Goal: Task Accomplishment & Management: Complete application form

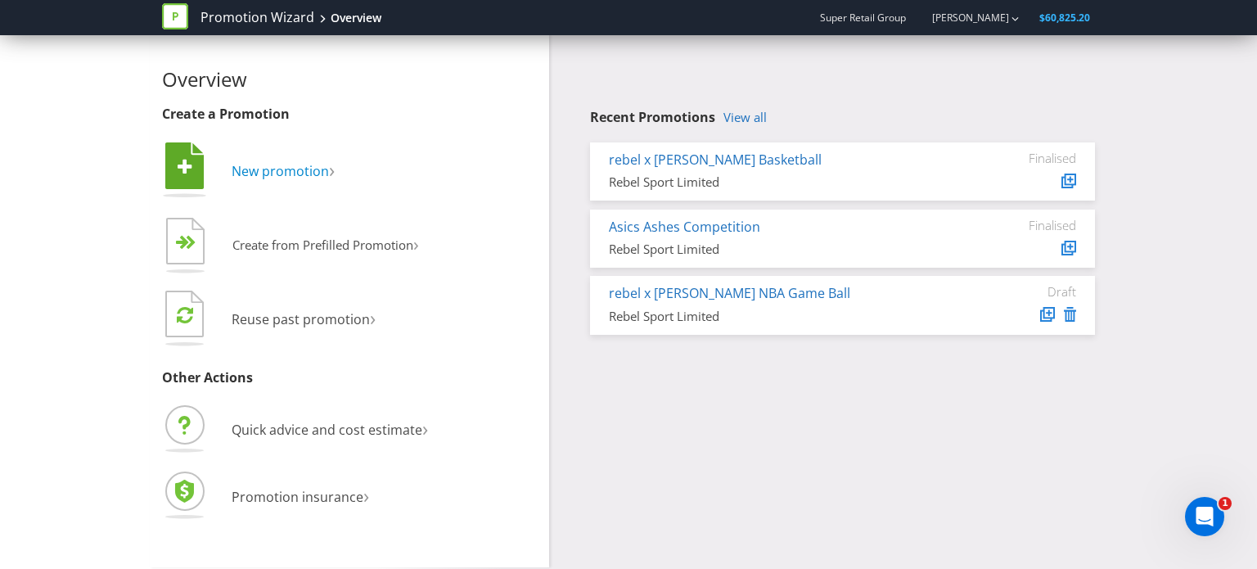
click at [259, 176] on span "New promotion" at bounding box center [280, 171] width 97 height 18
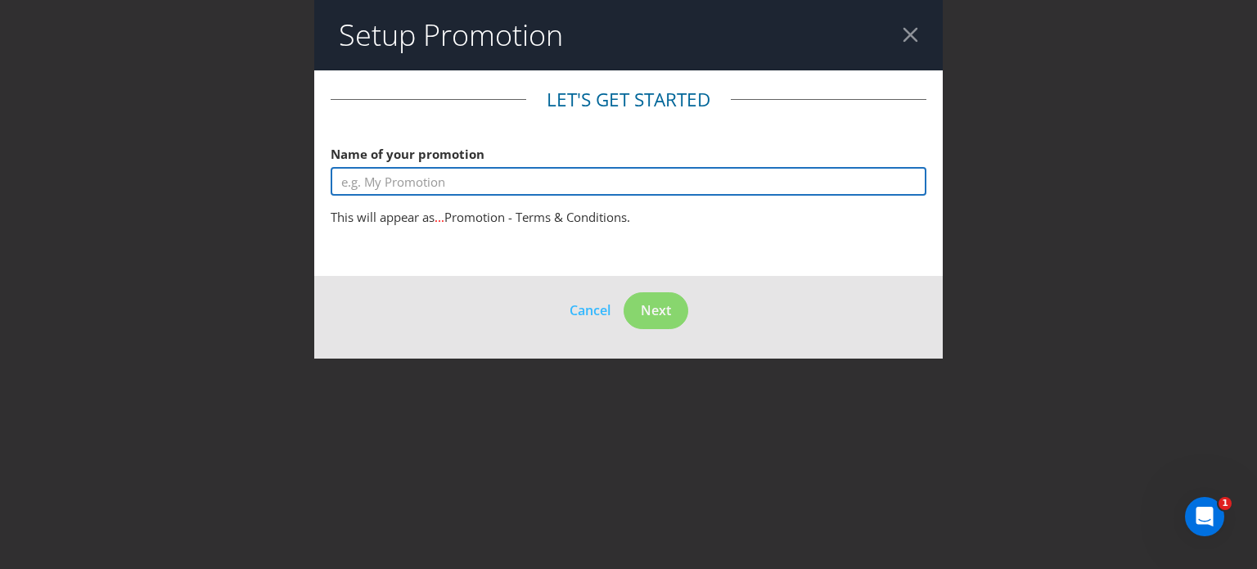
click at [511, 184] on input "text" at bounding box center [629, 181] width 596 height 29
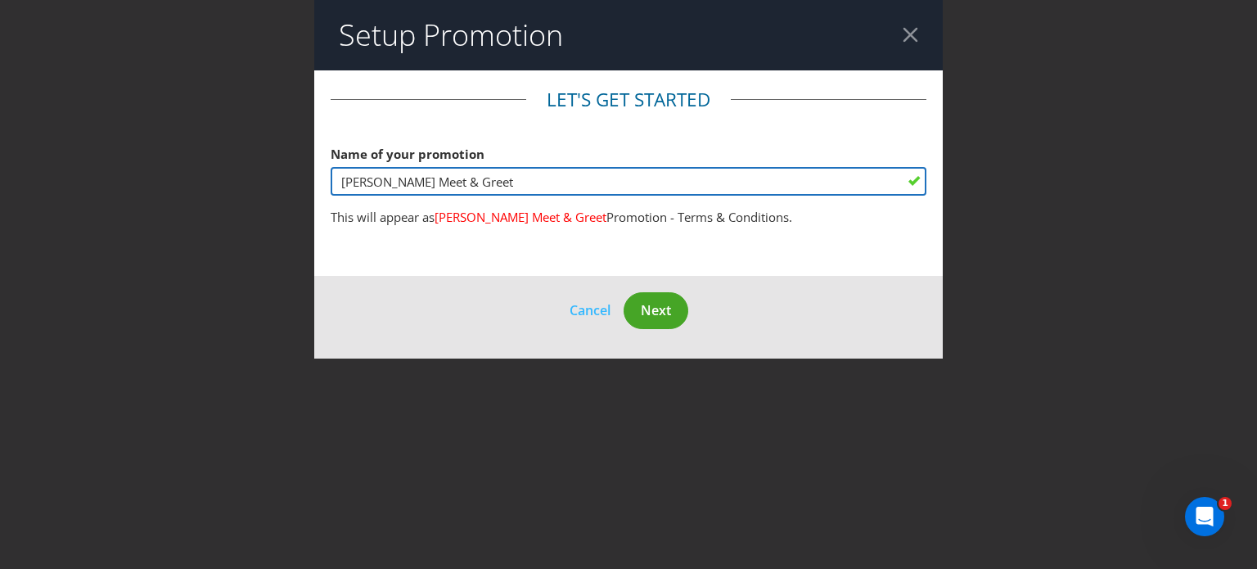
type input "[PERSON_NAME] Meet & Greet"
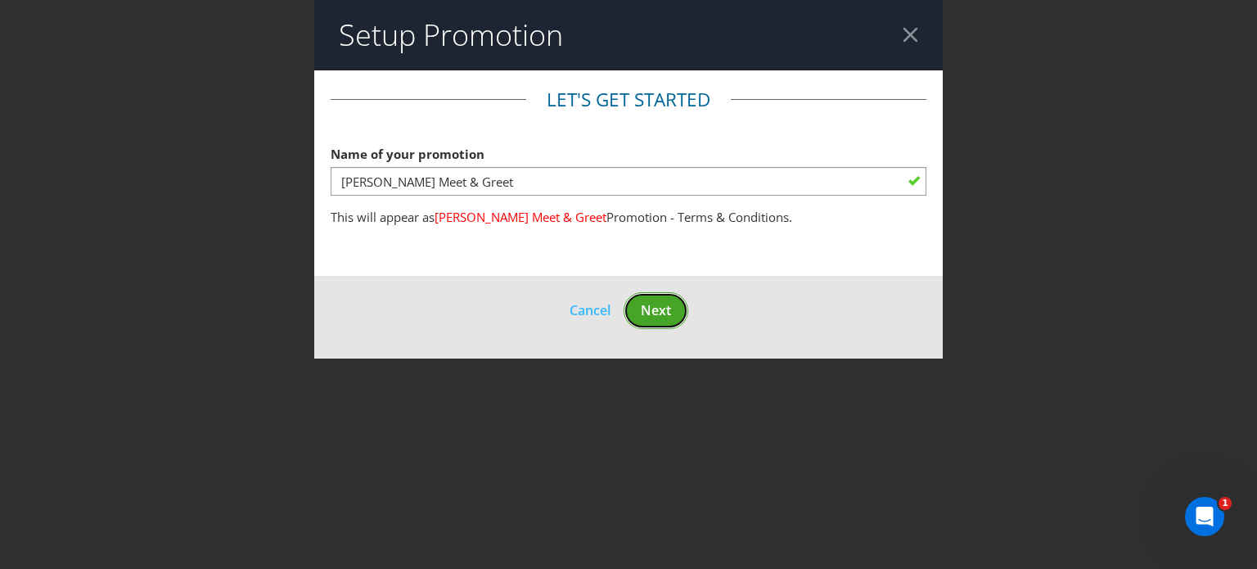
click at [668, 308] on span "Next" at bounding box center [656, 310] width 30 height 18
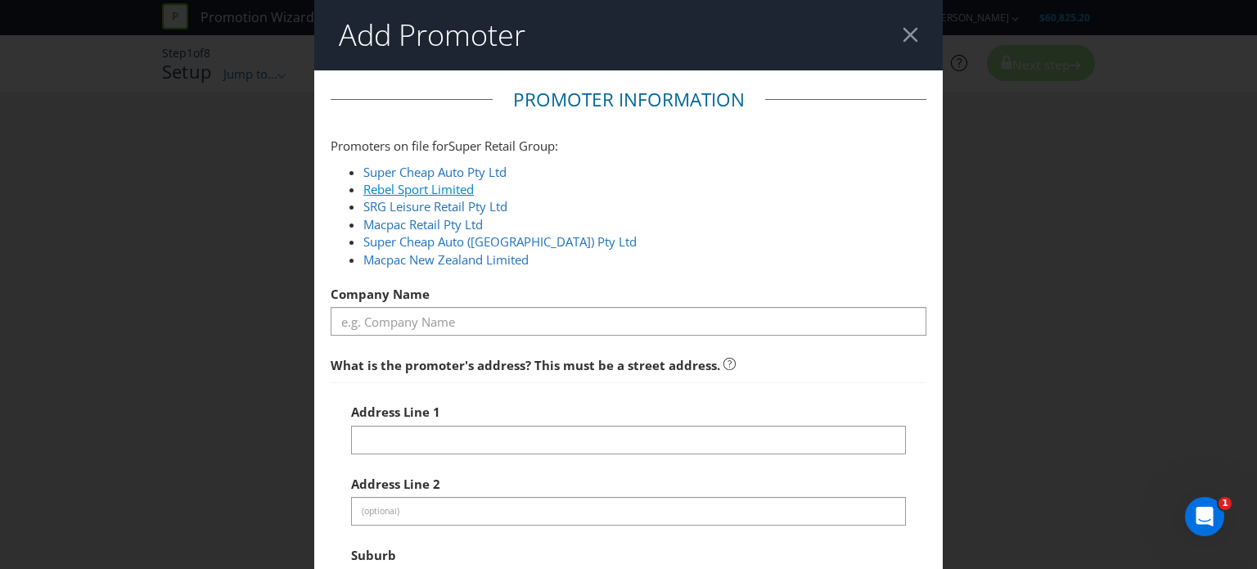
click at [390, 186] on link "Rebel Sport Limited" at bounding box center [418, 189] width 110 height 16
type input "Rebel Sport Limited"
type input "[STREET_ADDRESS]"
type input "[PERSON_NAME]"
type input "2138"
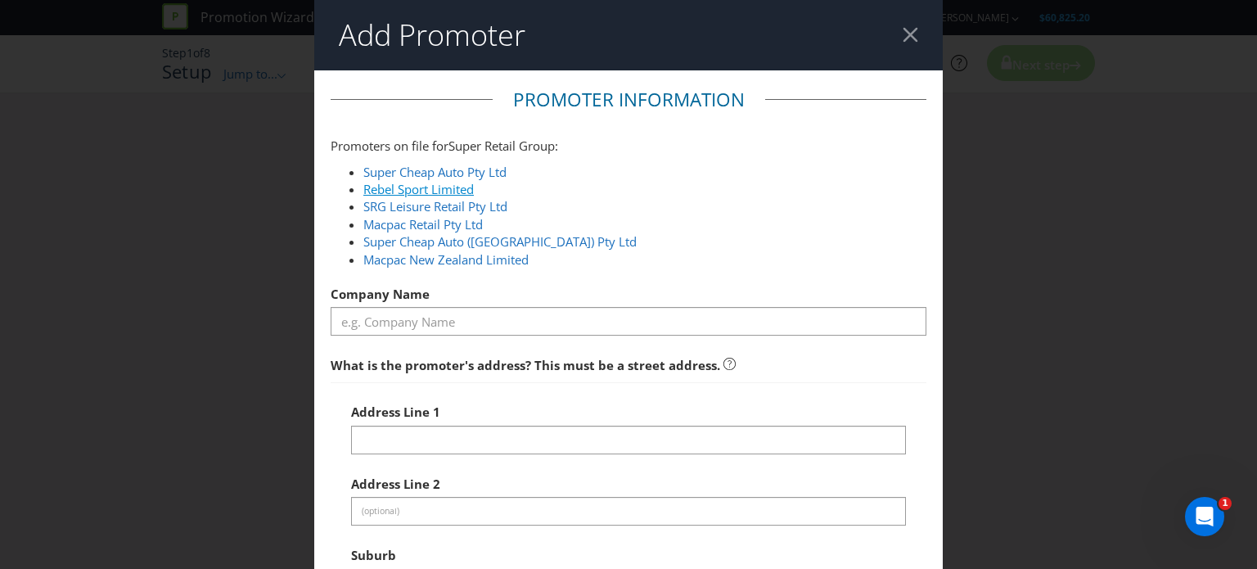
select select "AU"
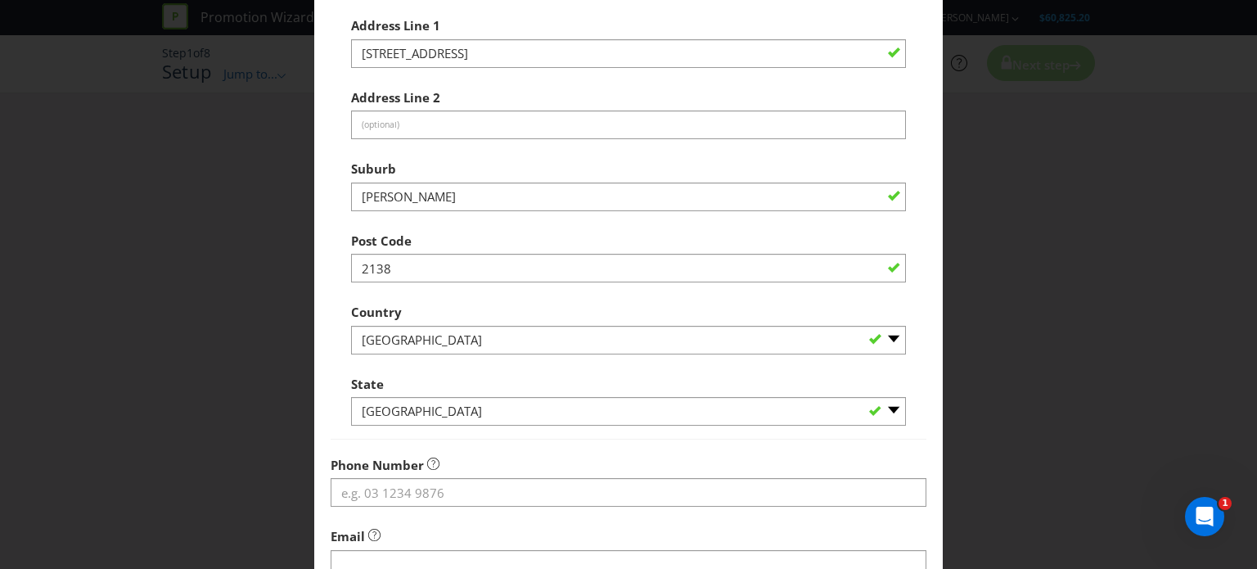
scroll to position [394, 0]
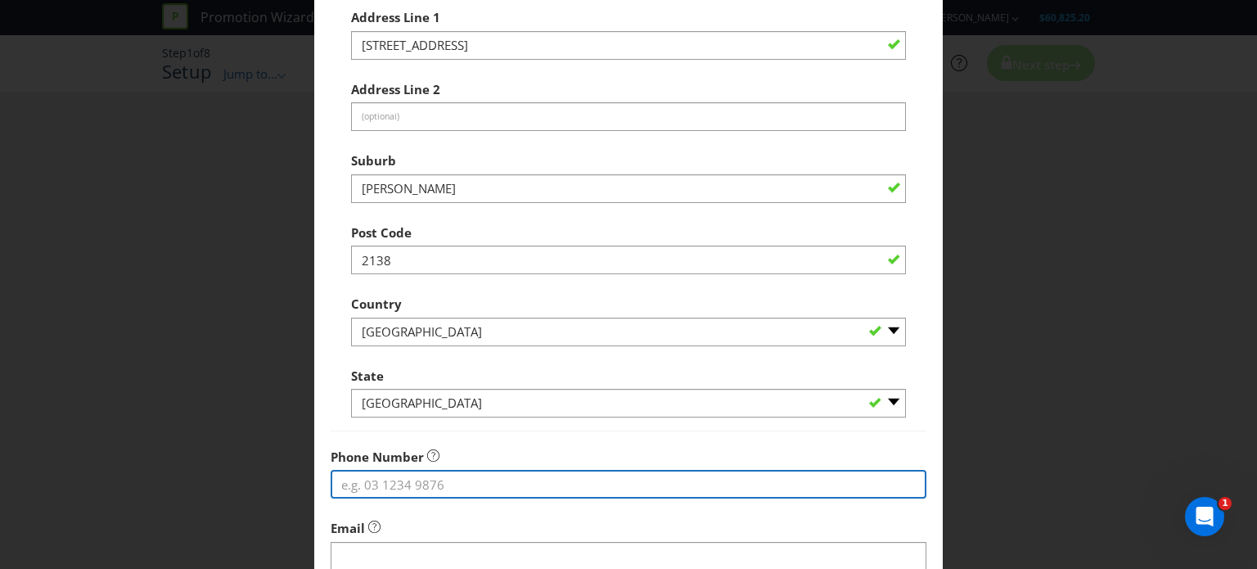
click at [466, 480] on input "tel" at bounding box center [629, 484] width 596 height 29
type input "0468688493"
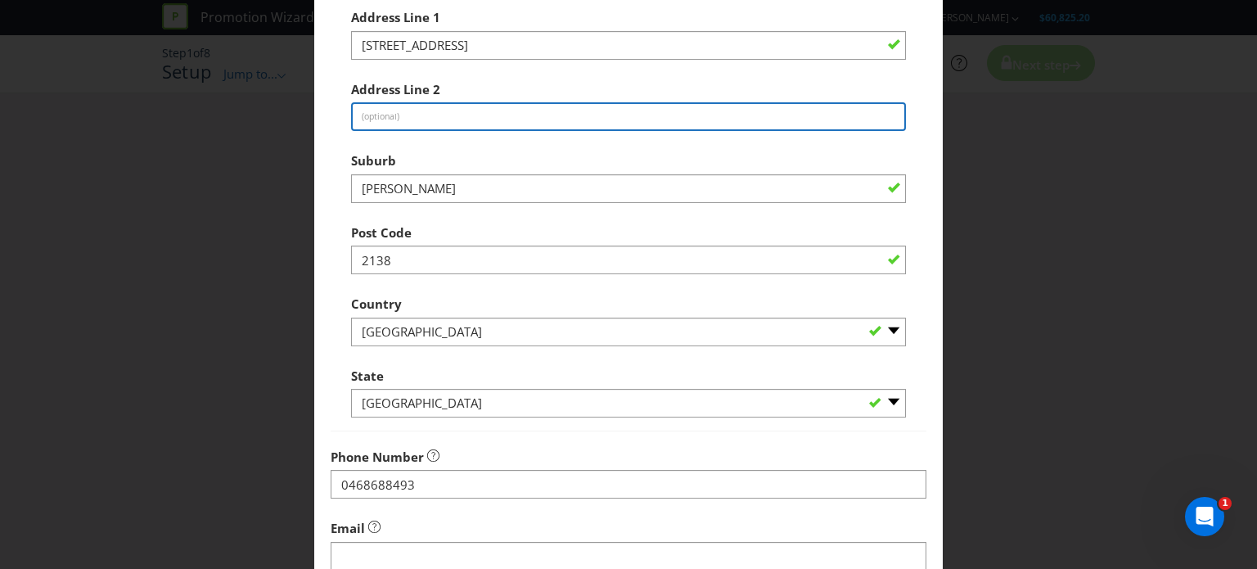
type input "Level 5"
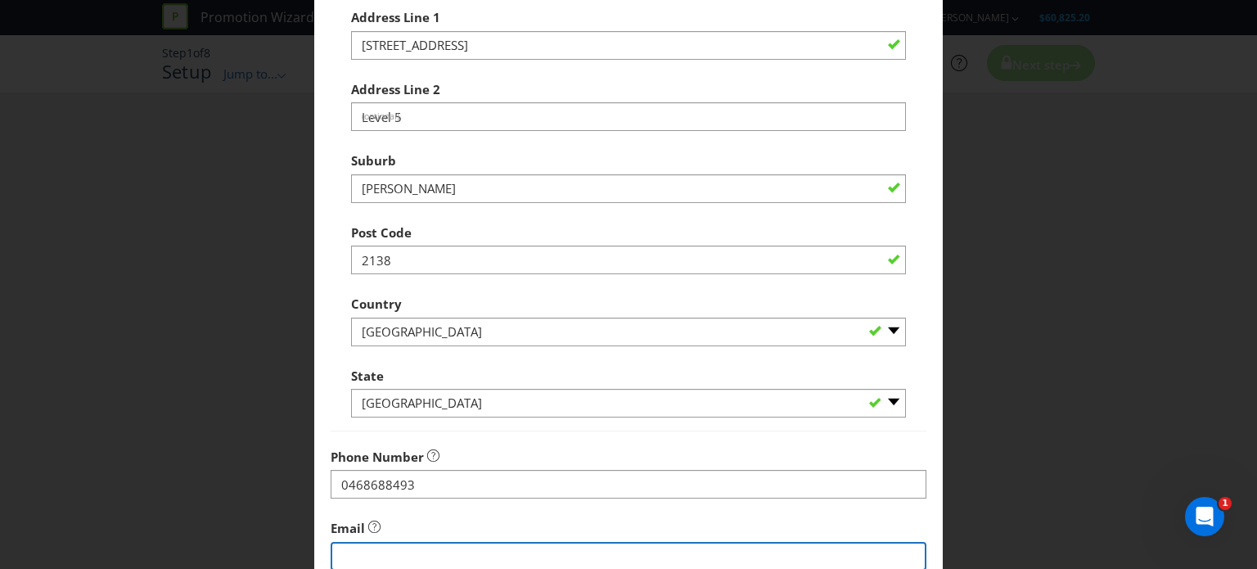
type input "[EMAIL_ADDRESS][DOMAIN_NAME]"
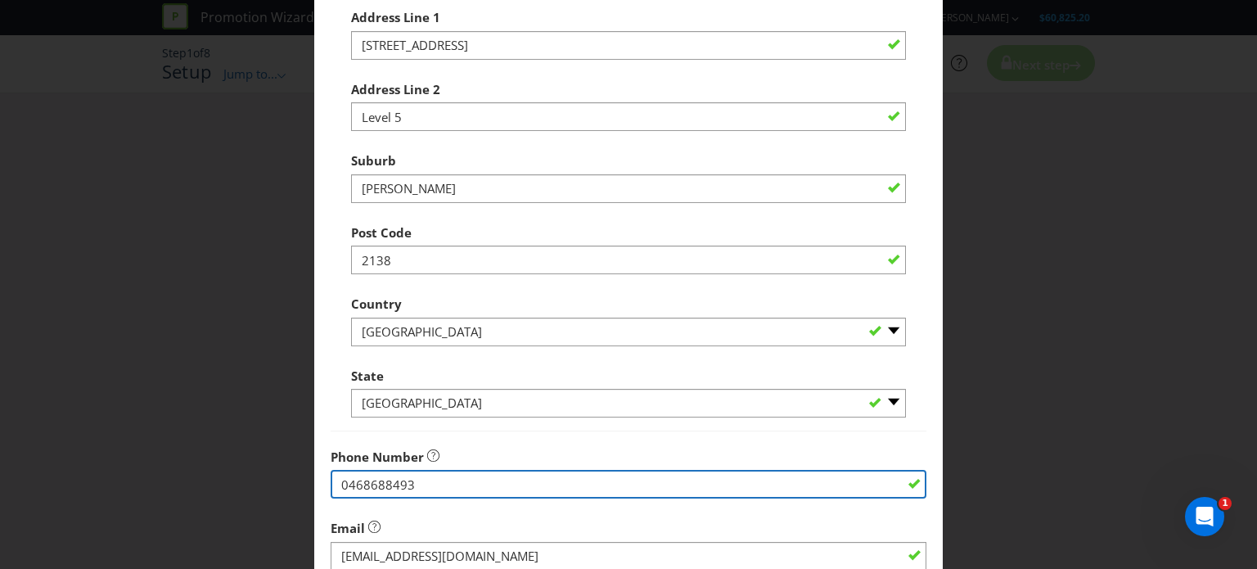
drag, startPoint x: 430, startPoint y: 493, endPoint x: 295, endPoint y: 471, distance: 137.6
click at [295, 471] on div "Add Promoter Promoter Information Promoters on file for Super Retail Group : Su…" at bounding box center [628, 284] width 1257 height 569
type input "1300 654 502"
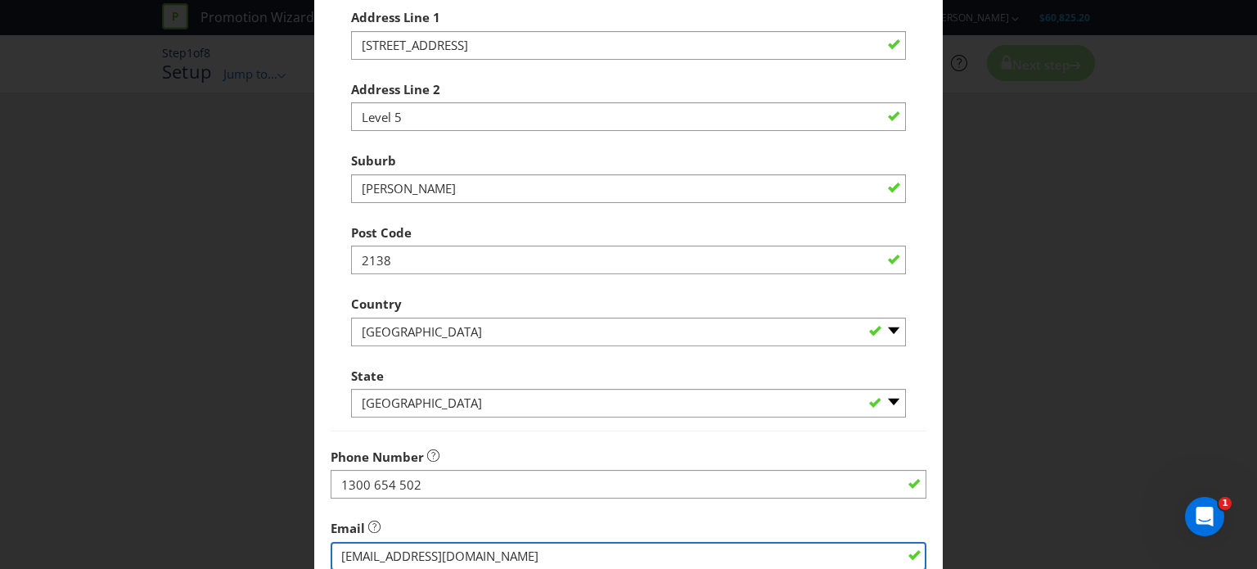
drag, startPoint x: 547, startPoint y: 552, endPoint x: 229, endPoint y: 538, distance: 318.6
click at [229, 538] on div "Add Promoter Promoter Information Promoters on file for Super Retail Group : Su…" at bounding box center [628, 284] width 1257 height 569
type input "u"
type input "[EMAIL_ADDRESS][DOMAIN_NAME]"
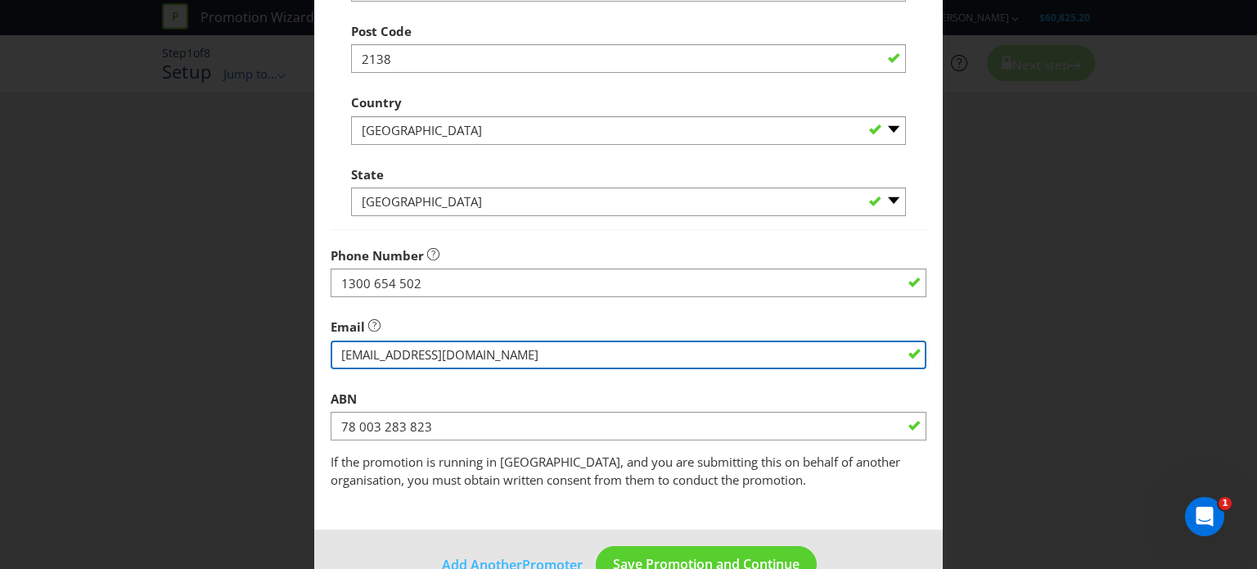
scroll to position [638, 0]
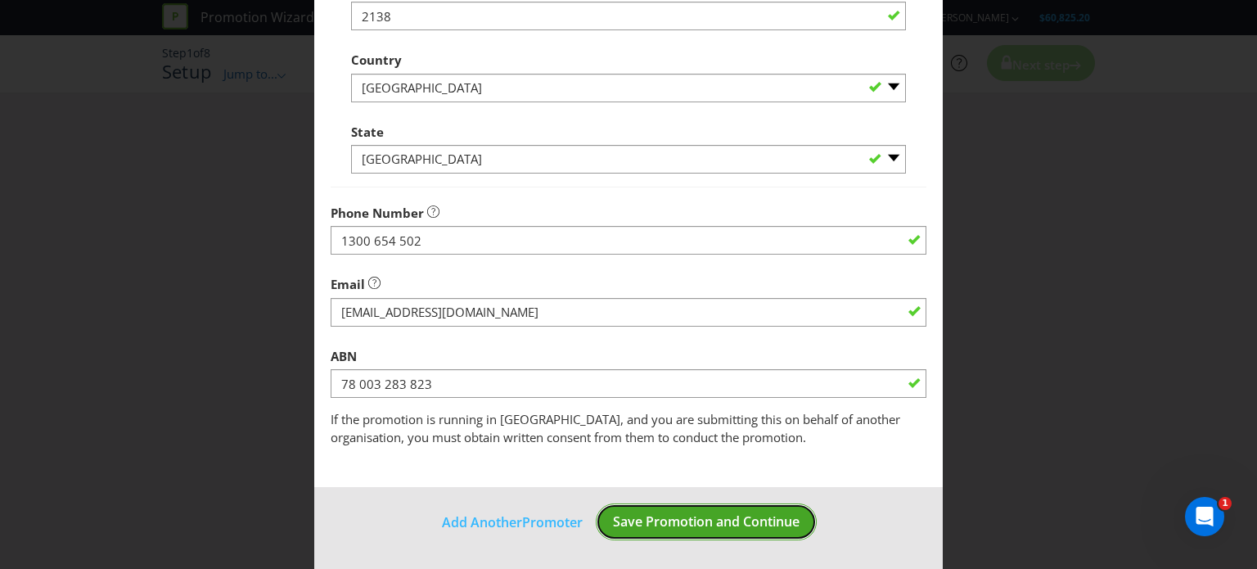
click at [707, 533] on button "Save Promotion and Continue" at bounding box center [706, 521] width 221 height 37
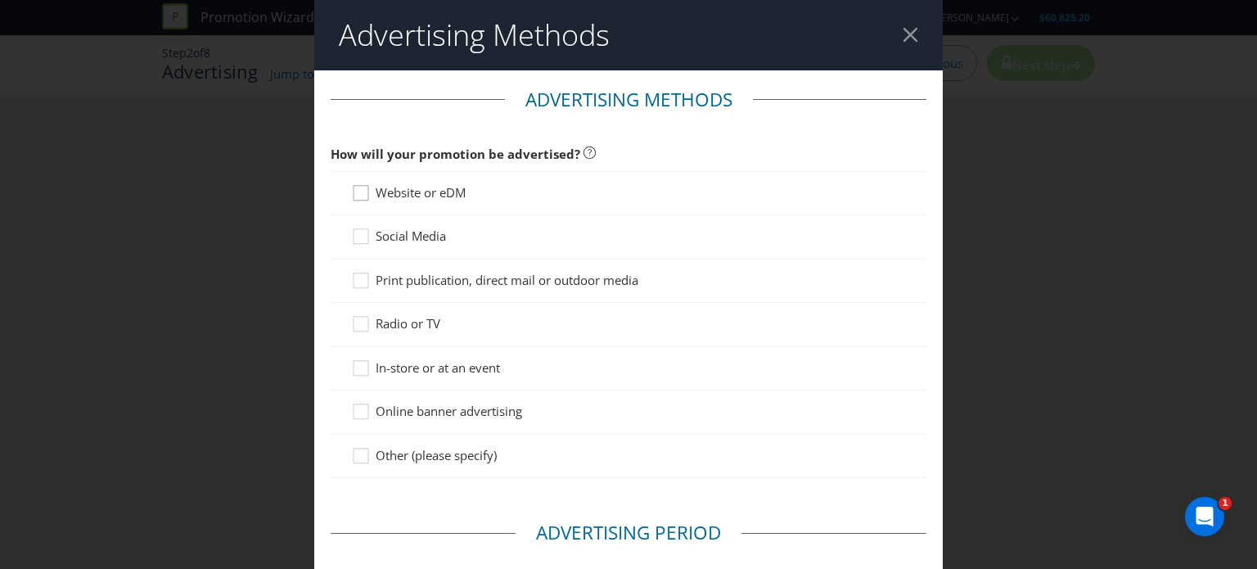
click at [355, 196] on icon at bounding box center [363, 196] width 25 height 25
click at [0, 0] on input "Website or eDM" at bounding box center [0, 0] width 0 height 0
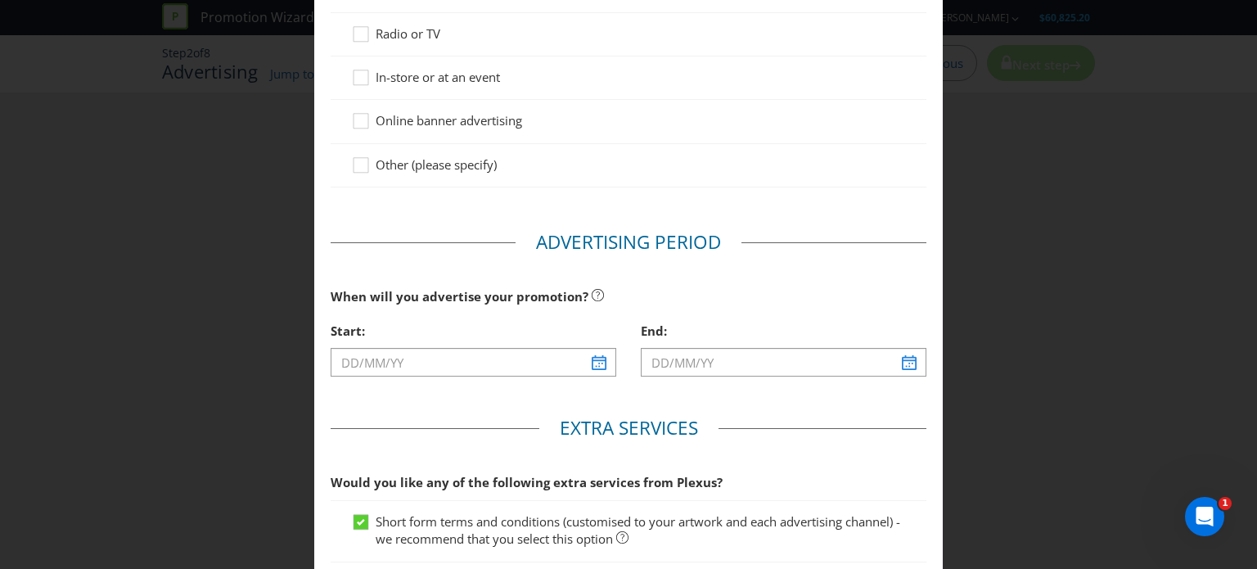
scroll to position [426, 0]
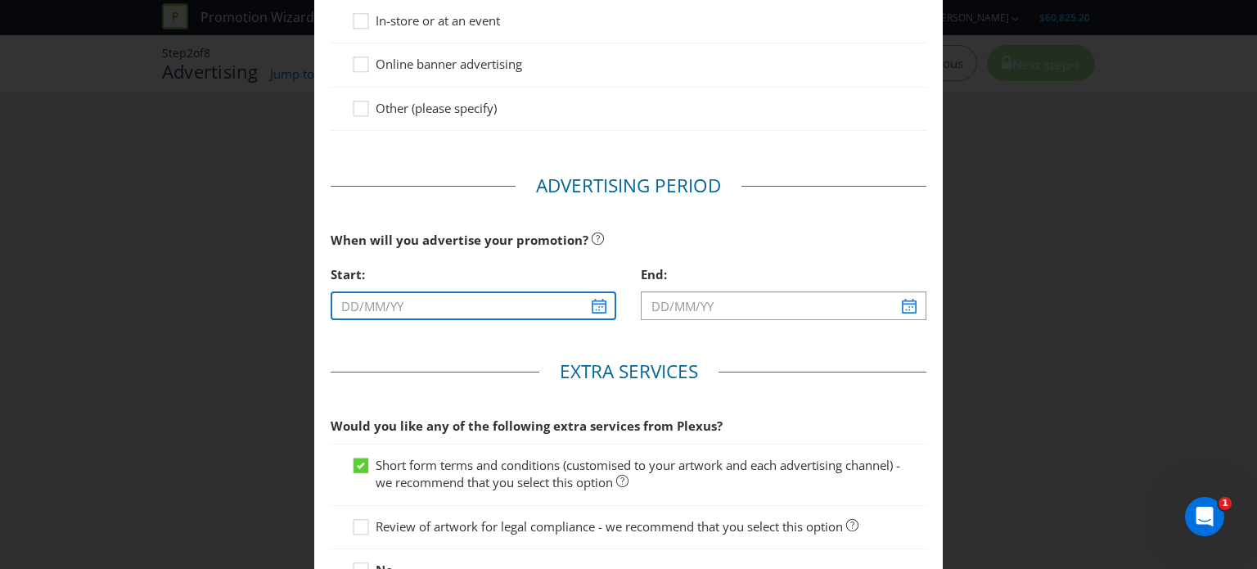
click at [592, 313] on input "text" at bounding box center [474, 305] width 286 height 29
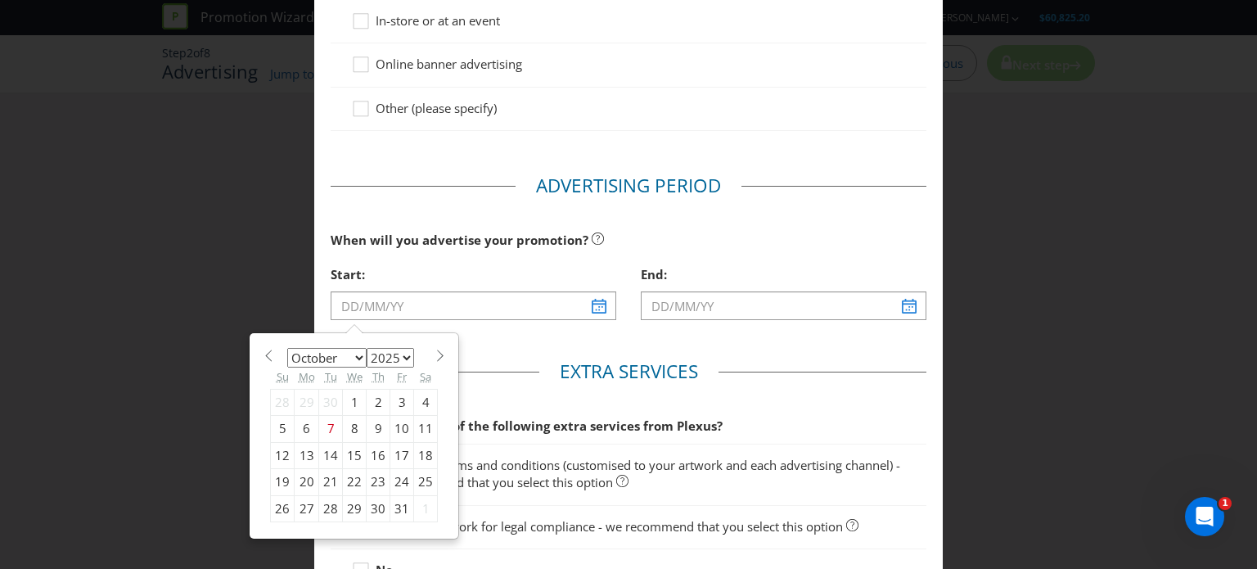
click at [390, 433] on div "10" at bounding box center [402, 429] width 24 height 26
type input "[DATE]"
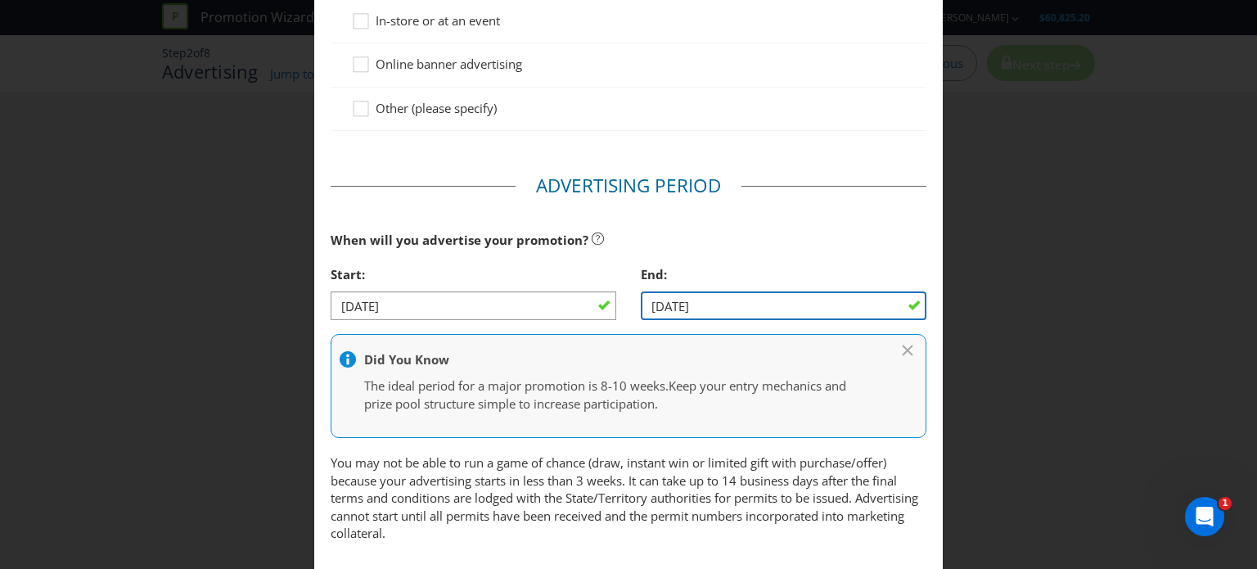
click at [897, 303] on input "[DATE]" at bounding box center [784, 305] width 286 height 29
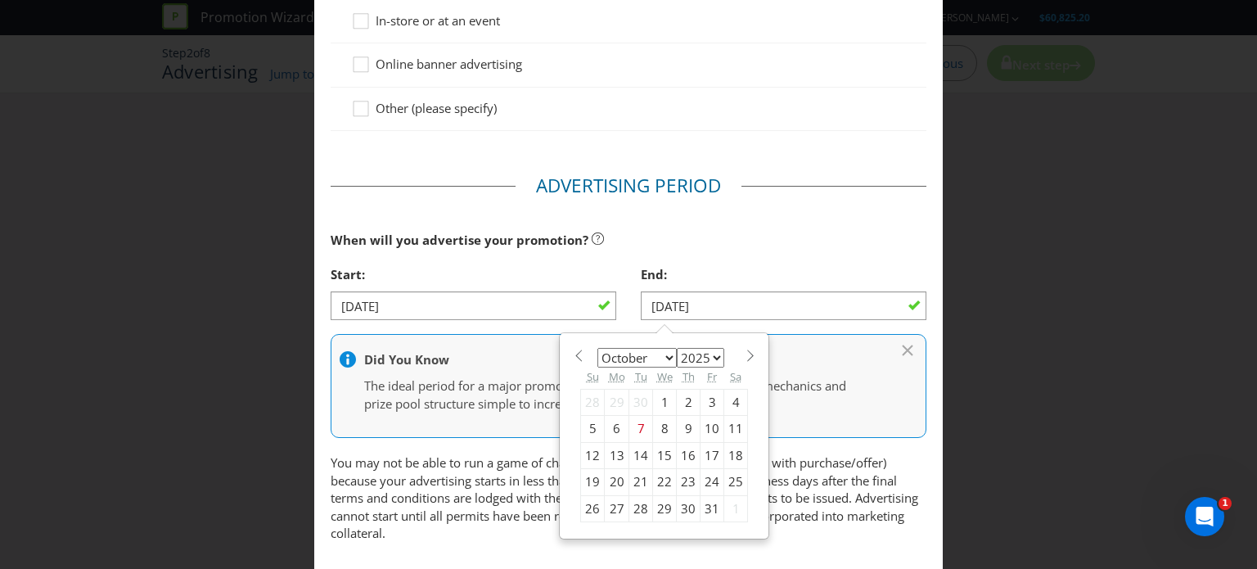
click at [583, 453] on div "12" at bounding box center [593, 455] width 24 height 26
type input "[DATE]"
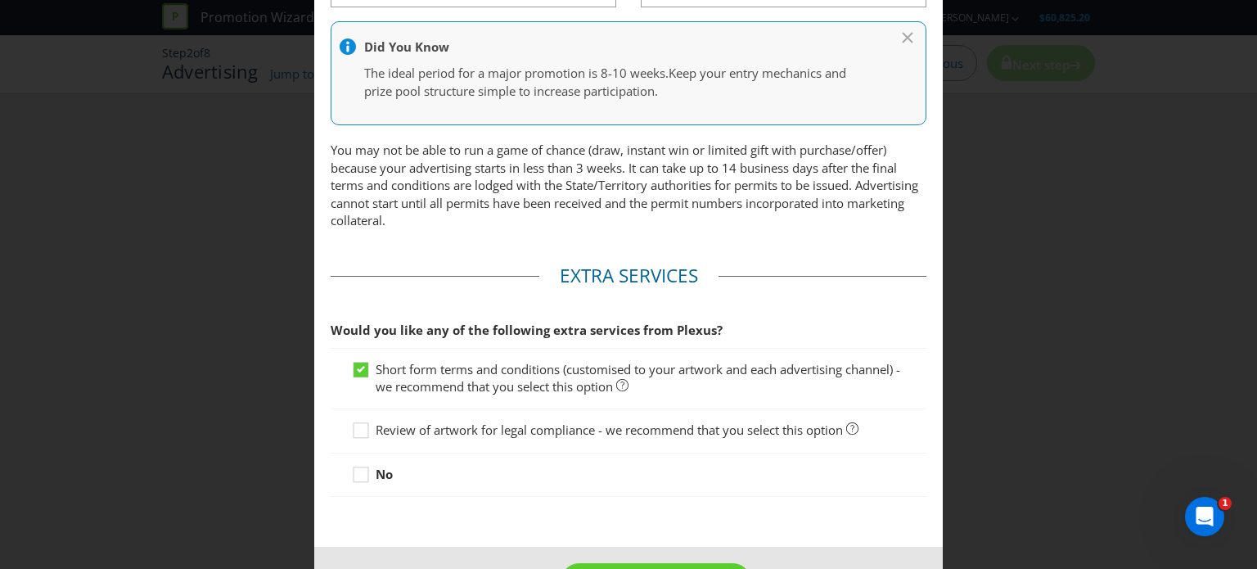
scroll to position [795, 0]
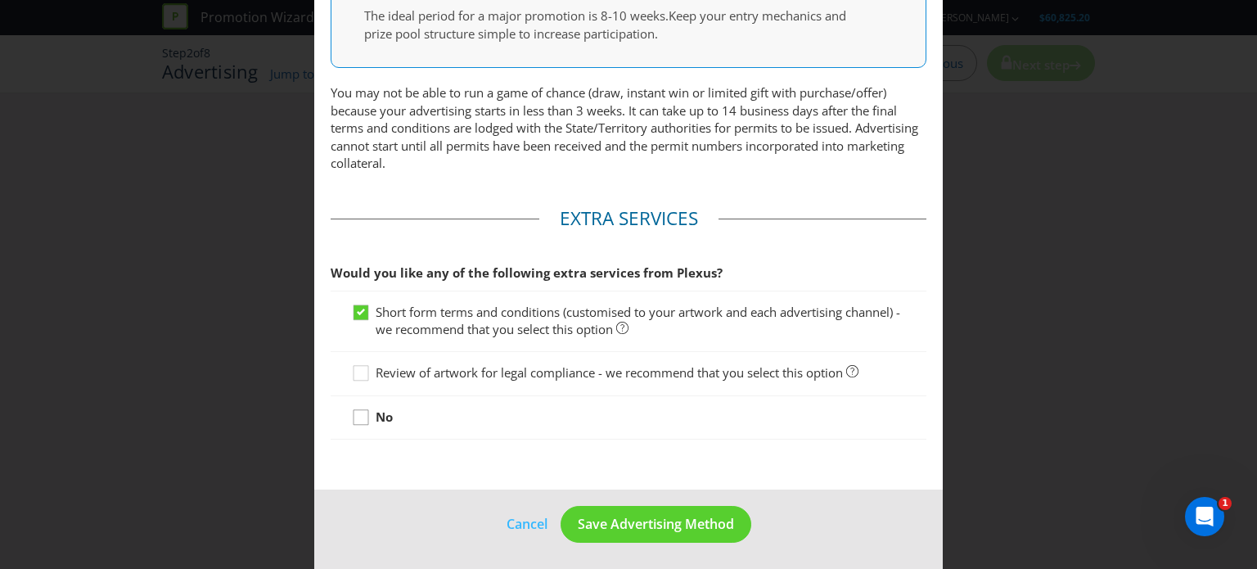
click at [357, 413] on icon at bounding box center [363, 420] width 25 height 25
click at [0, 0] on input "No" at bounding box center [0, 0] width 0 height 0
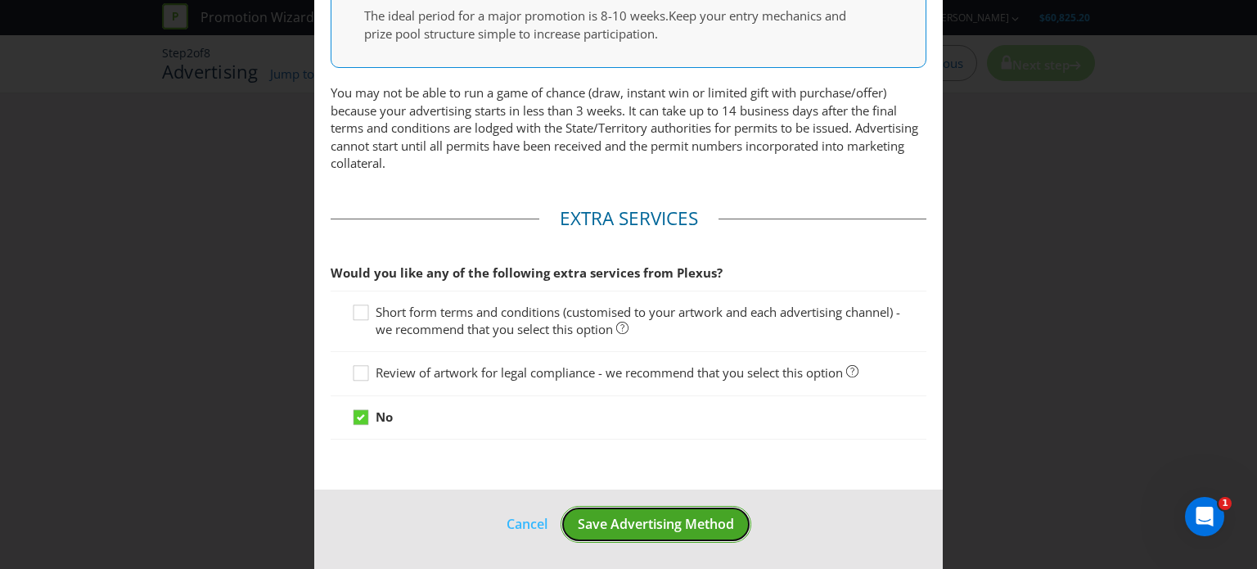
click at [625, 534] on button "Save Advertising Method" at bounding box center [656, 524] width 191 height 37
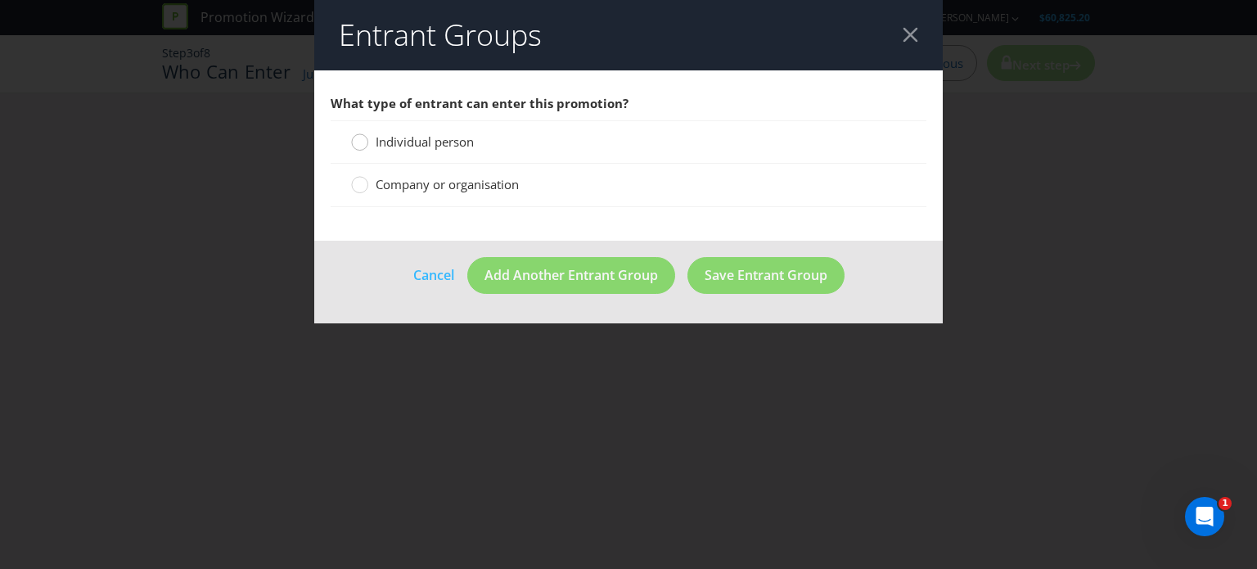
click at [354, 146] on circle at bounding box center [360, 142] width 16 height 16
click at [0, 0] on input "Individual person" at bounding box center [0, 0] width 0 height 0
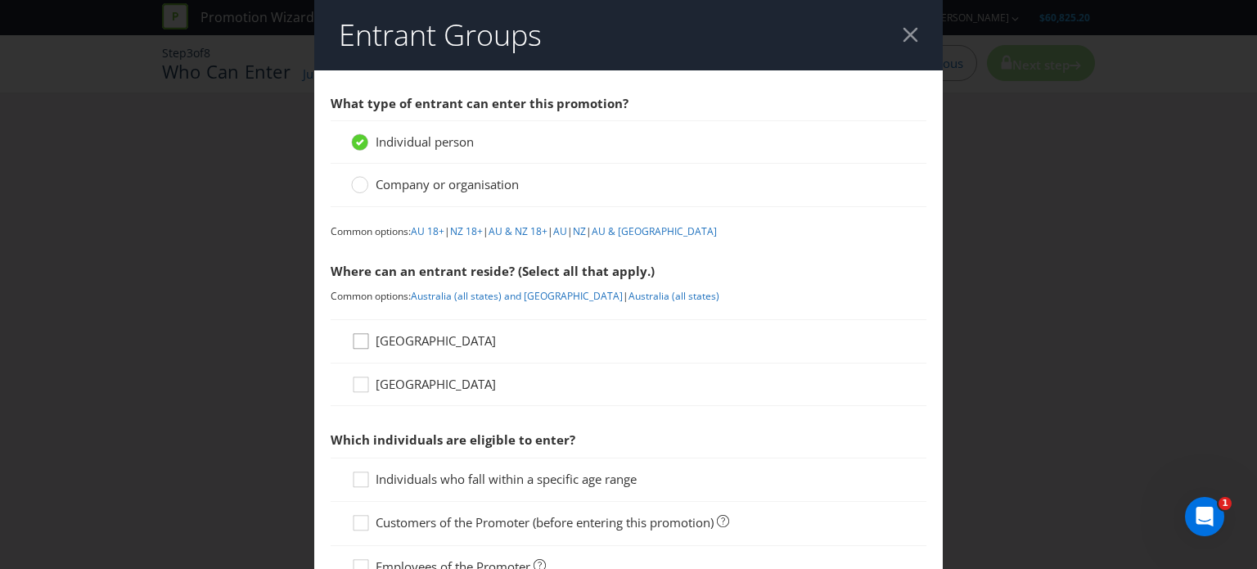
click at [360, 336] on div at bounding box center [361, 335] width 8 height 8
click at [0, 0] on input "[GEOGRAPHIC_DATA]" at bounding box center [0, 0] width 0 height 0
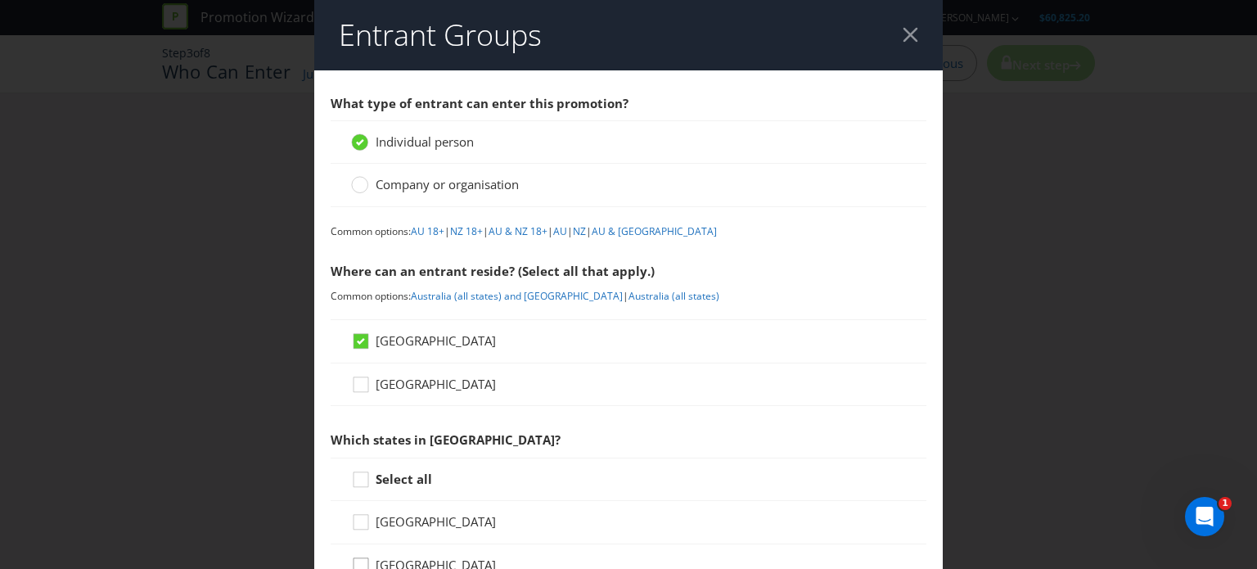
click at [354, 563] on icon at bounding box center [363, 568] width 25 height 25
click at [0, 0] on input "[GEOGRAPHIC_DATA]" at bounding box center [0, 0] width 0 height 0
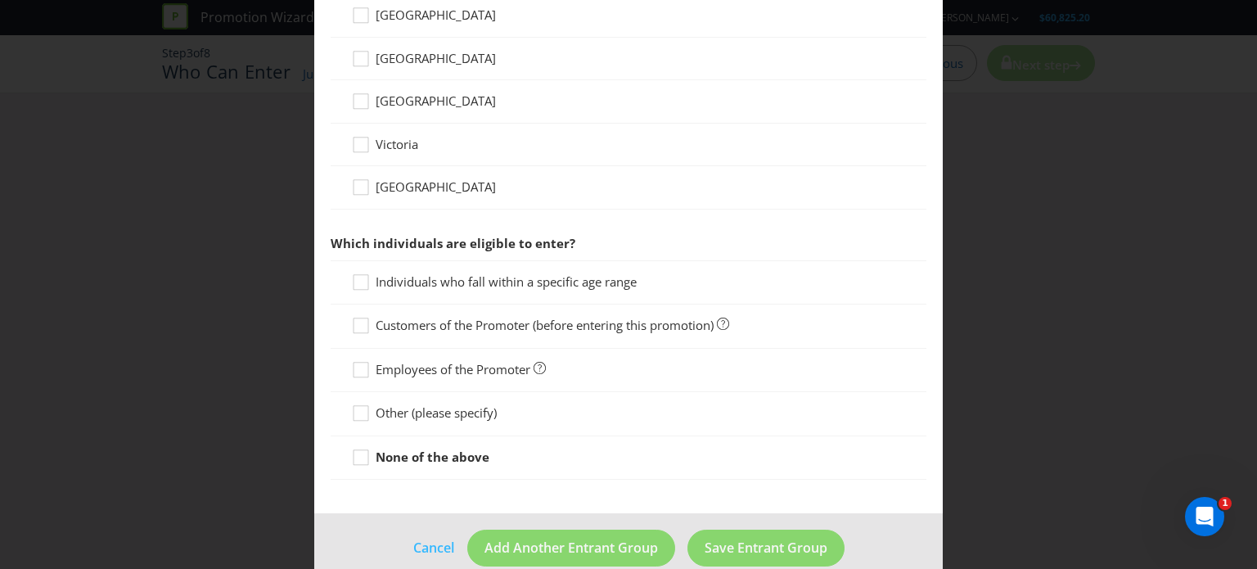
scroll to position [642, 0]
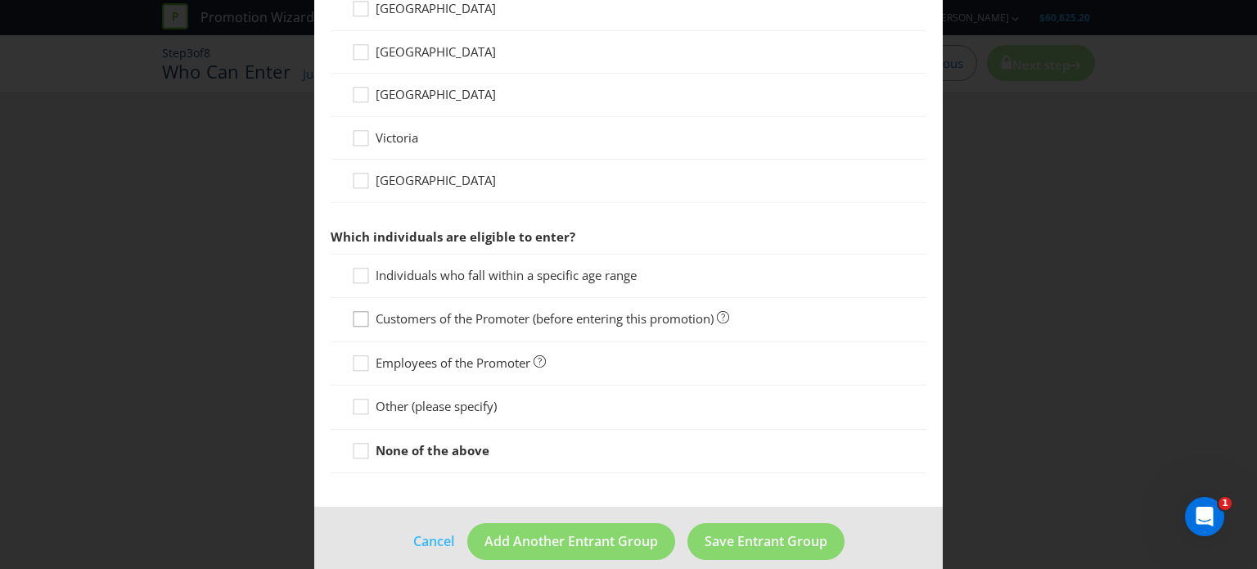
click at [357, 322] on icon at bounding box center [363, 322] width 25 height 25
click at [0, 0] on input "Customers of the Promoter (before entering this promotion)" at bounding box center [0, 0] width 0 height 0
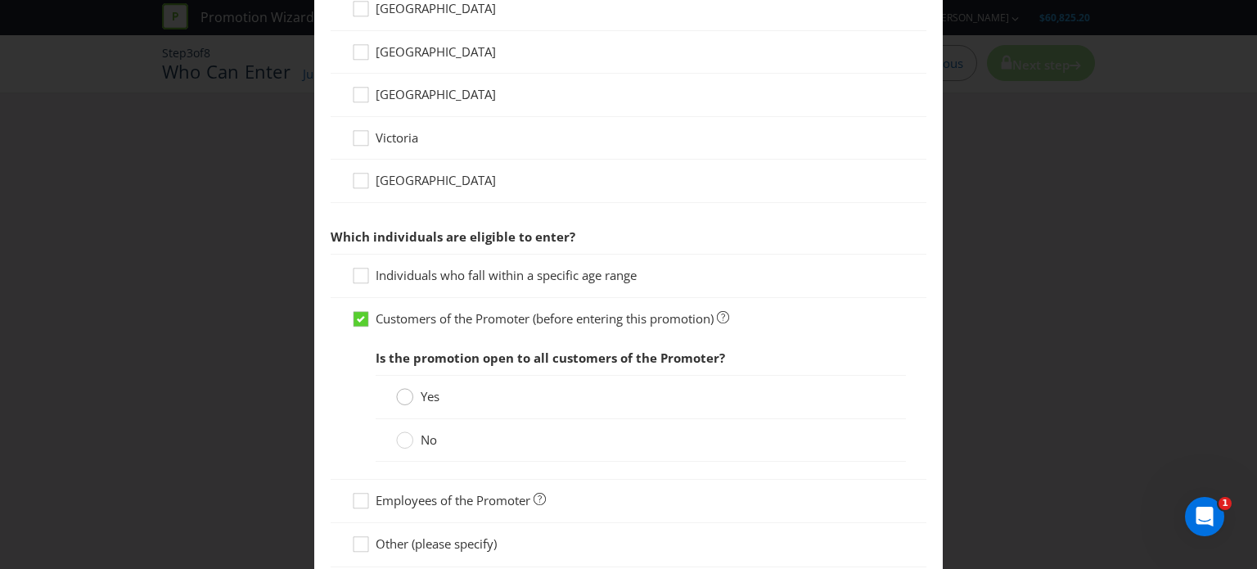
click at [408, 390] on circle at bounding box center [405, 397] width 16 height 16
click at [0, 0] on input "Yes" at bounding box center [0, 0] width 0 height 0
click at [402, 436] on circle at bounding box center [405, 440] width 16 height 16
click at [0, 0] on input "No" at bounding box center [0, 0] width 0 height 0
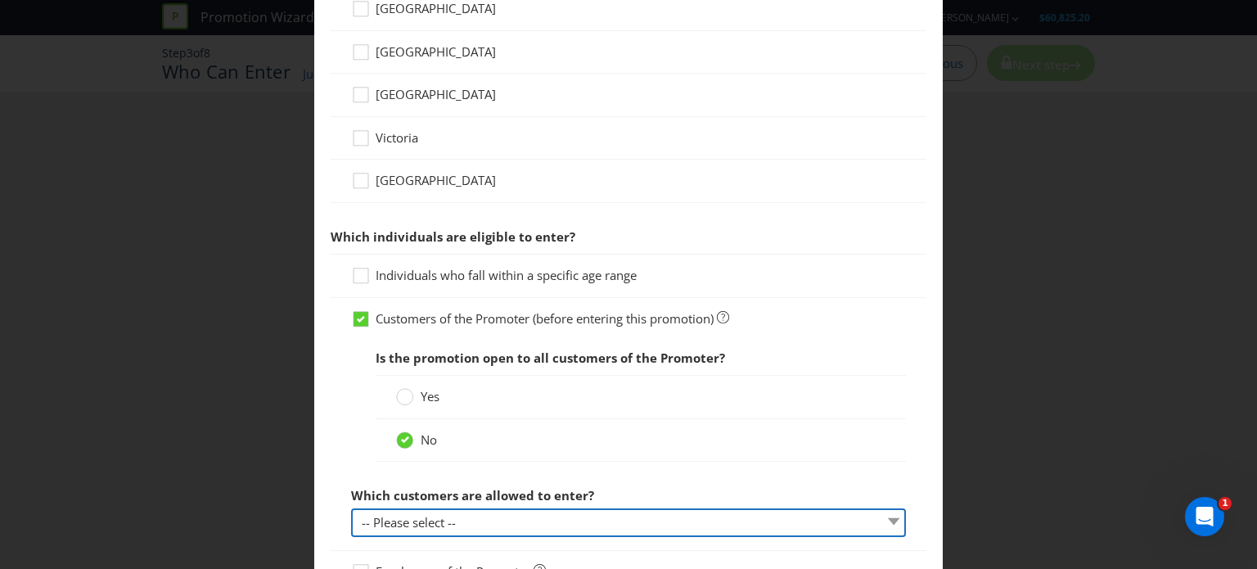
click at [425, 527] on select "-- Please select -- Have a certain type of account Purchased a particular produ…" at bounding box center [628, 522] width 555 height 29
select select "ACCOUNT_HOLDER"
click at [351, 508] on select "-- Please select -- Have a certain type of account Purchased a particular produ…" at bounding box center [628, 522] width 555 height 29
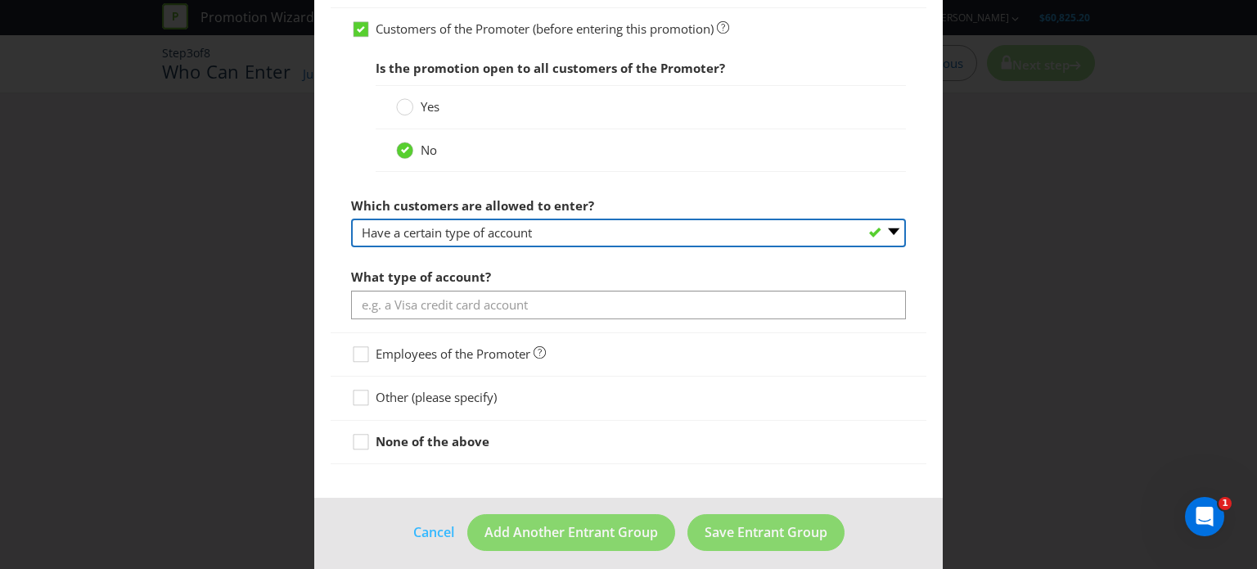
scroll to position [938, 0]
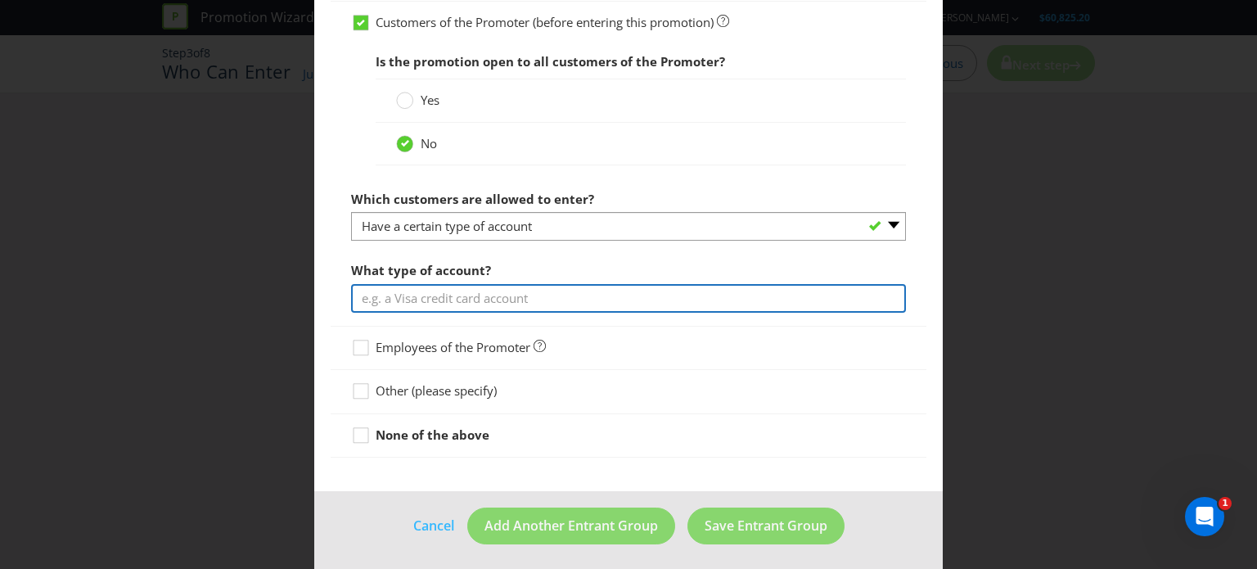
click at [553, 297] on input "text" at bounding box center [628, 298] width 555 height 29
type input "customers must be part of the rebel active loyalty program"
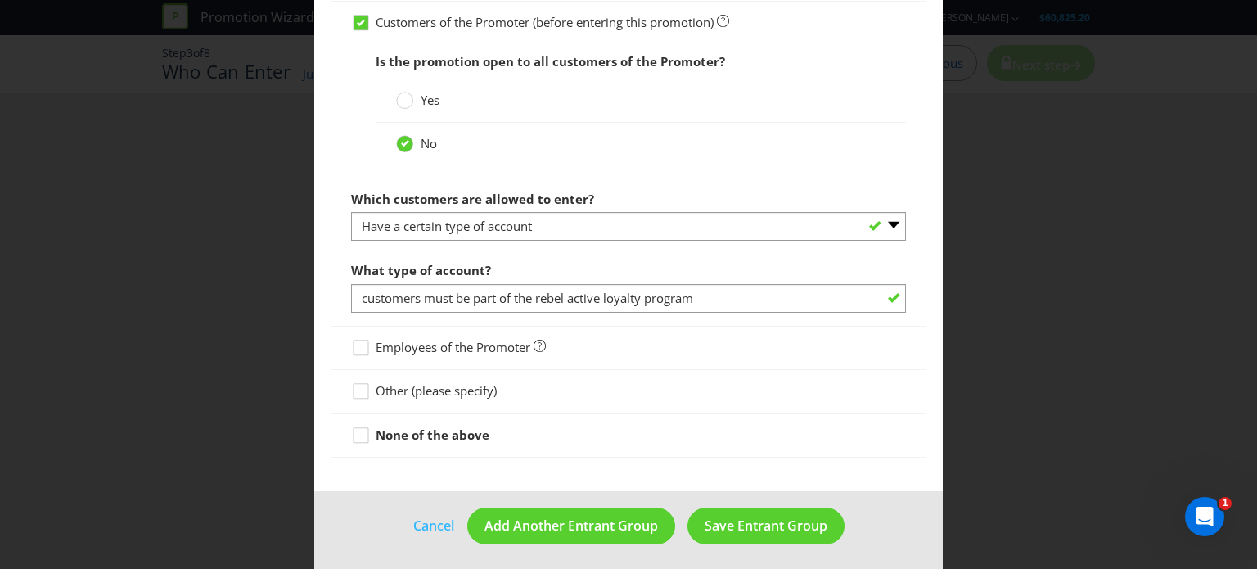
click at [622, 388] on div "Other (please specify)" at bounding box center [628, 390] width 555 height 17
click at [720, 525] on span "Save Entrant Group" at bounding box center [766, 525] width 123 height 18
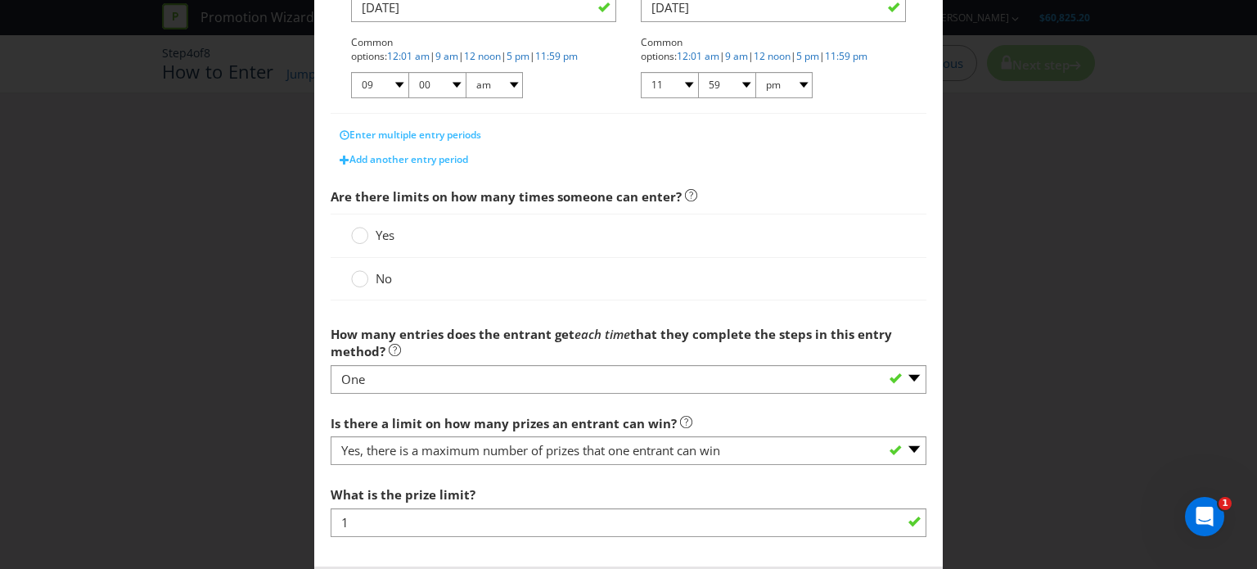
scroll to position [444, 0]
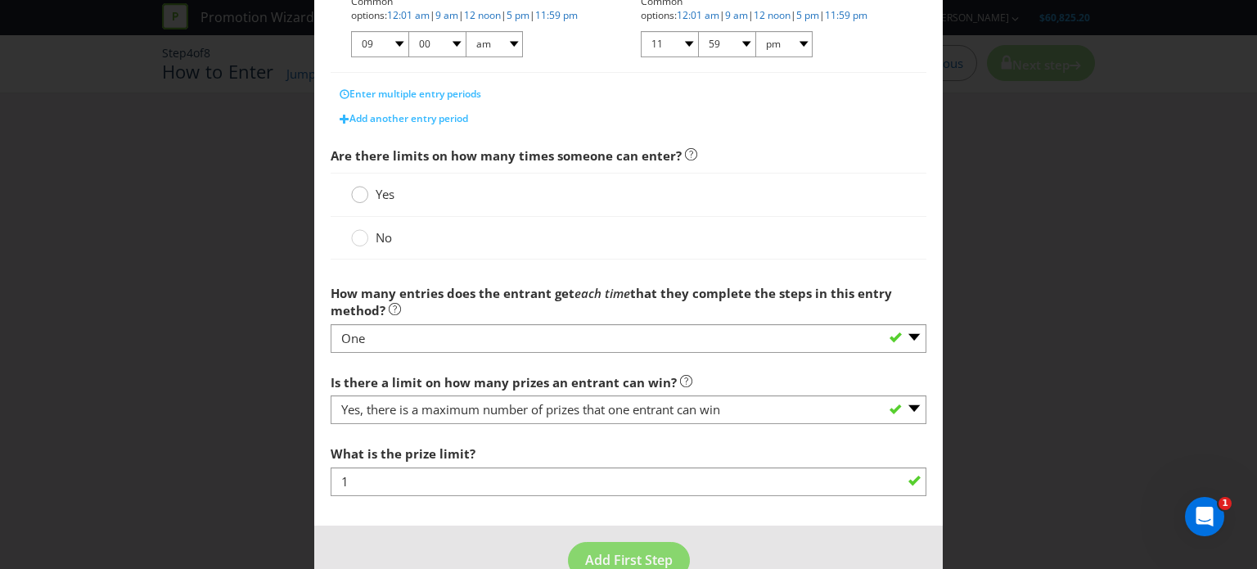
click at [364, 202] on div at bounding box center [359, 196] width 16 height 21
click at [0, 0] on input "Yes" at bounding box center [0, 0] width 0 height 0
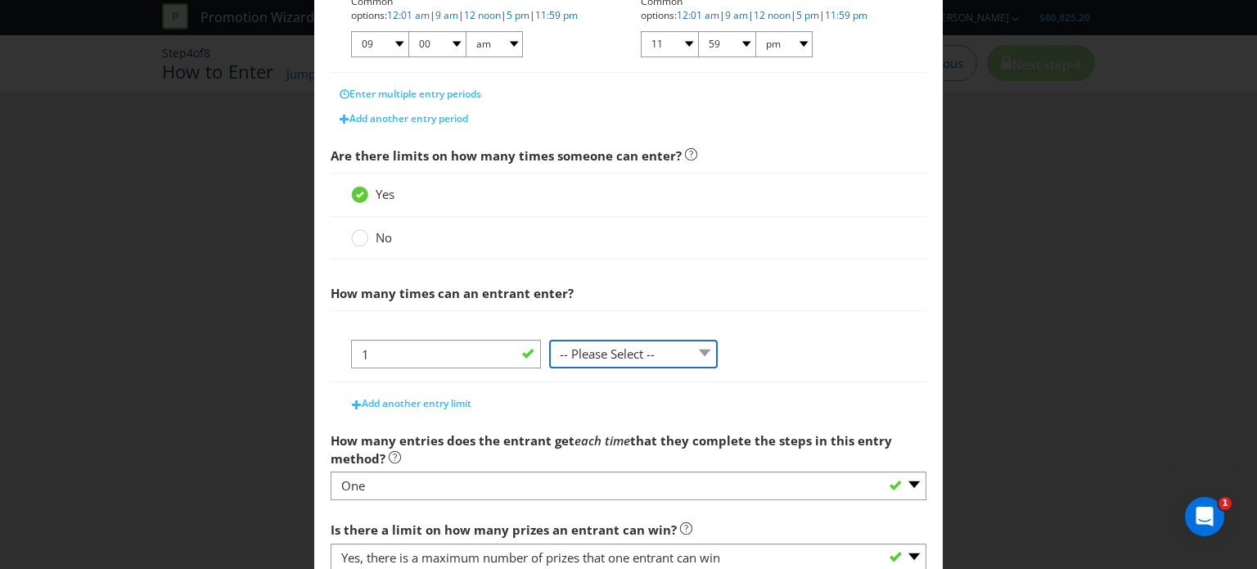
click at [606, 359] on select "-- Please Select -- per person per day per purchase per transaction Other (plea…" at bounding box center [633, 354] width 169 height 29
select select "PER_PERSON"
click at [549, 340] on select "-- Please Select -- per person per day per purchase per transaction Other (plea…" at bounding box center [633, 354] width 169 height 29
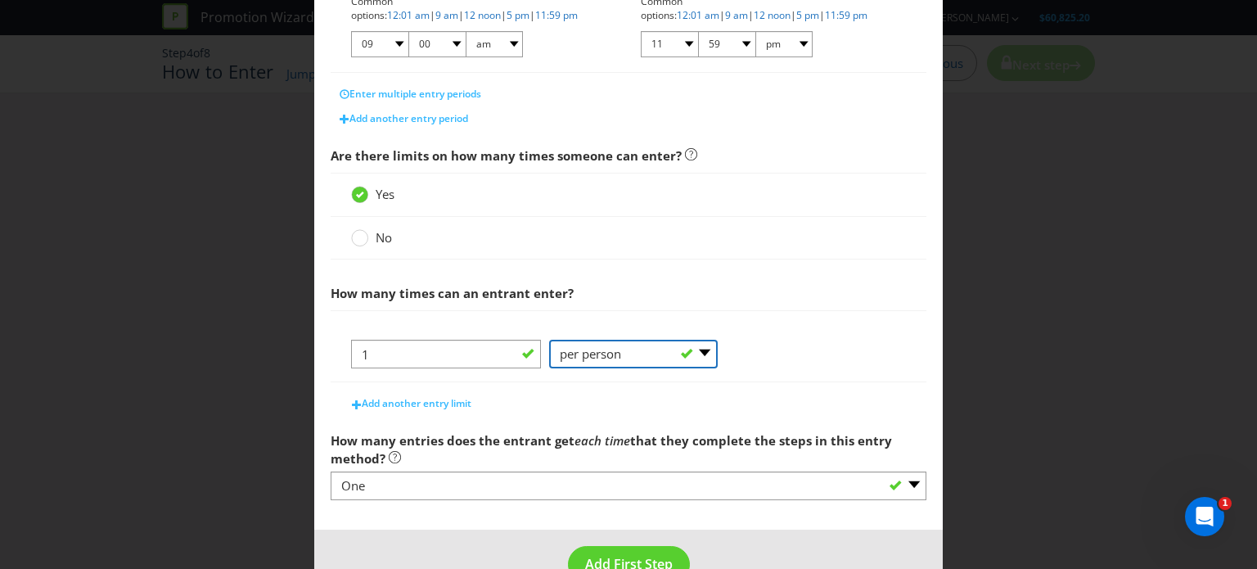
scroll to position [484, 0]
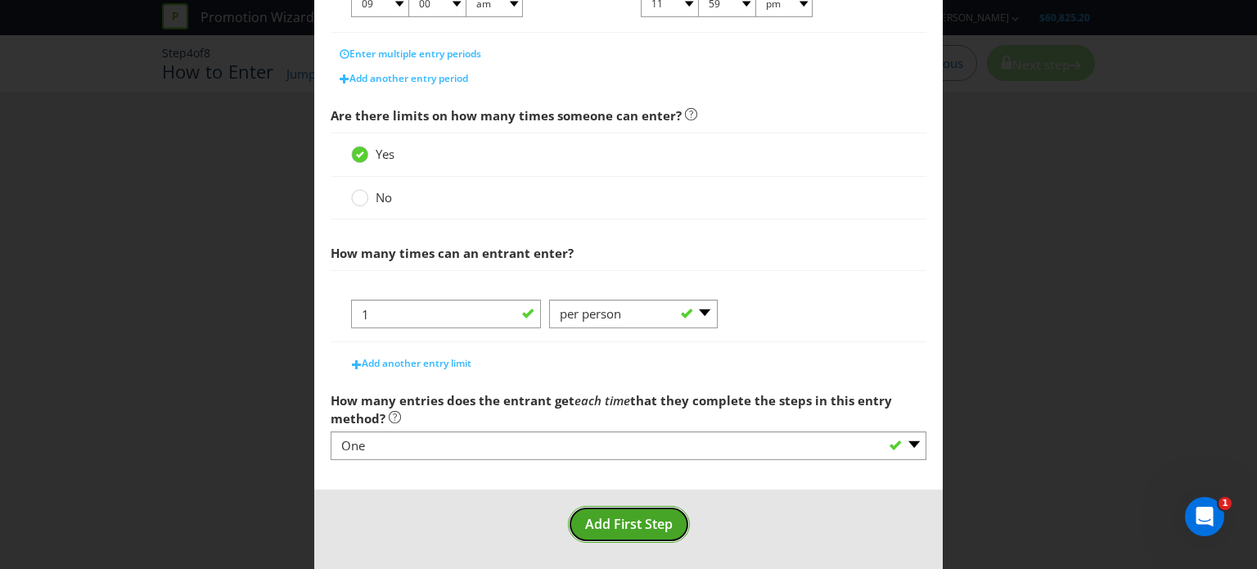
click at [607, 523] on span "Add First Step" at bounding box center [629, 524] width 88 height 18
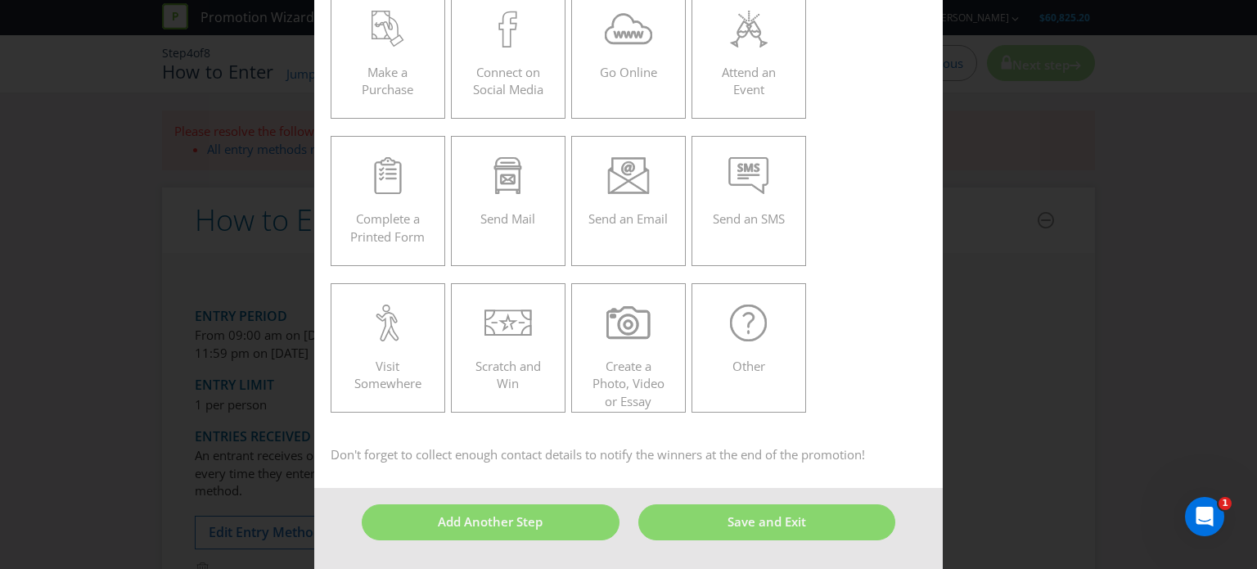
scroll to position [70, 0]
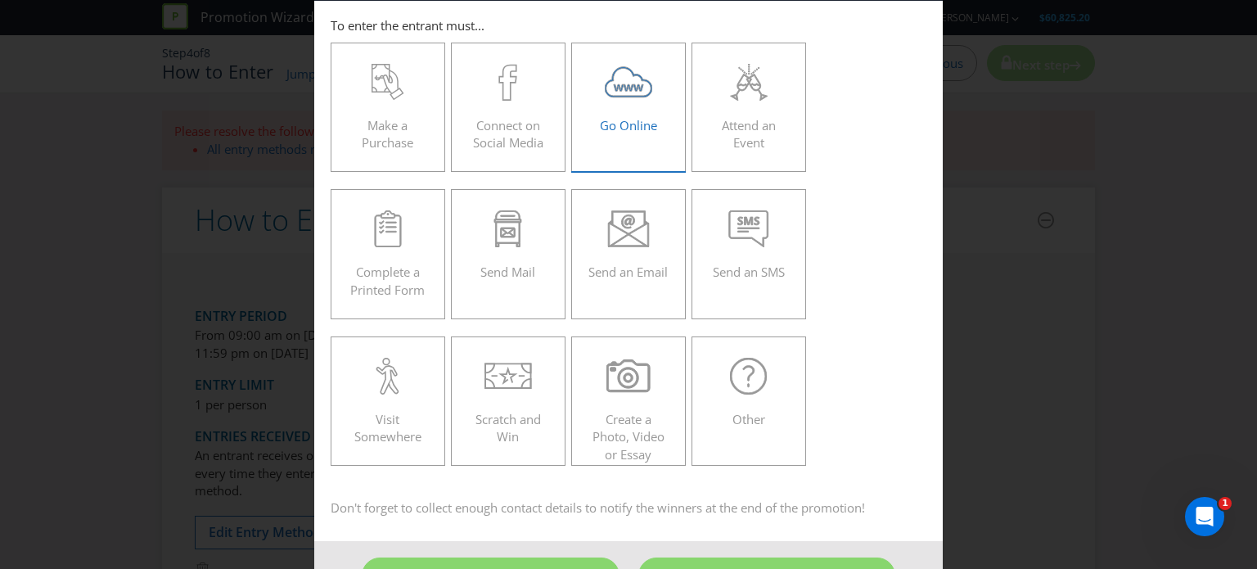
click at [638, 109] on div "Go Online" at bounding box center [628, 101] width 80 height 74
click at [0, 0] on input "Go Online" at bounding box center [0, 0] width 0 height 0
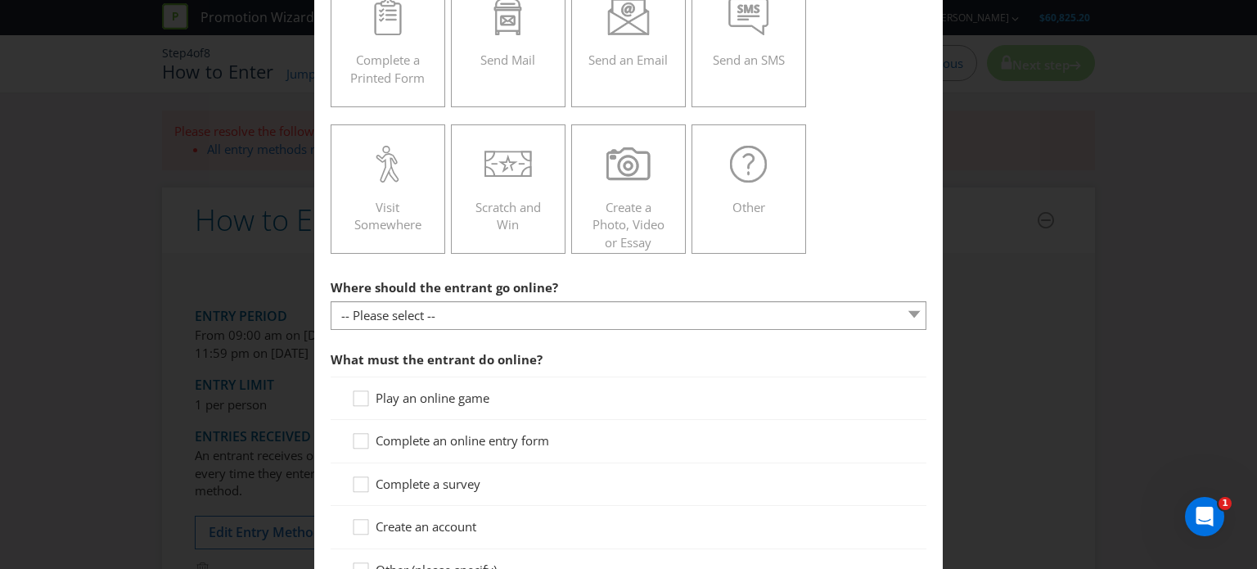
scroll to position [282, 0]
